Goal: Task Accomplishment & Management: Manage account settings

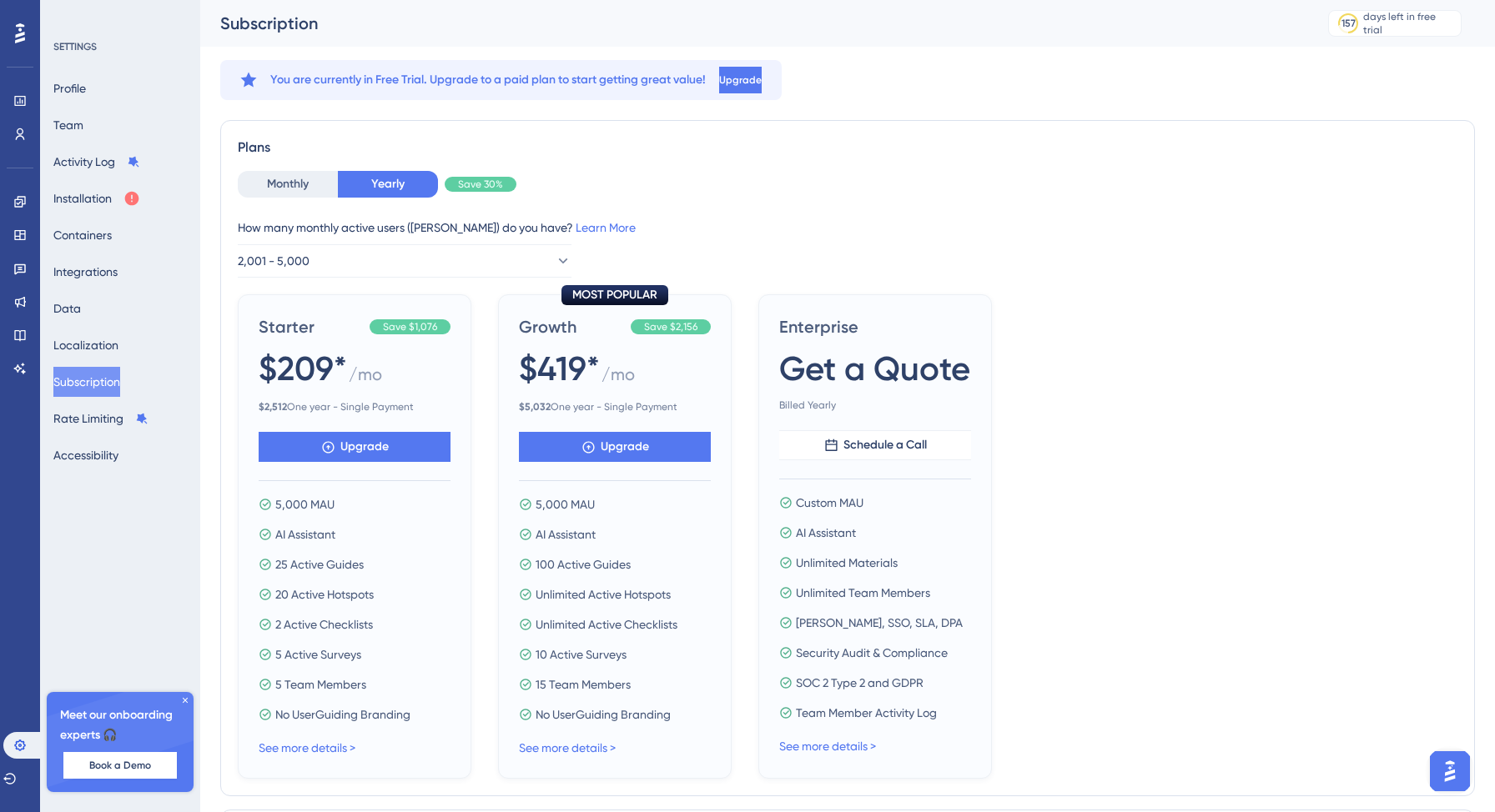
click at [1119, 442] on div "Starter Save $1,076 $209* / mo $ 2,512 One year - Single Payment Upgrade 5,000 …" at bounding box center [848, 536] width 1220 height 484
